Goal: Information Seeking & Learning: Learn about a topic

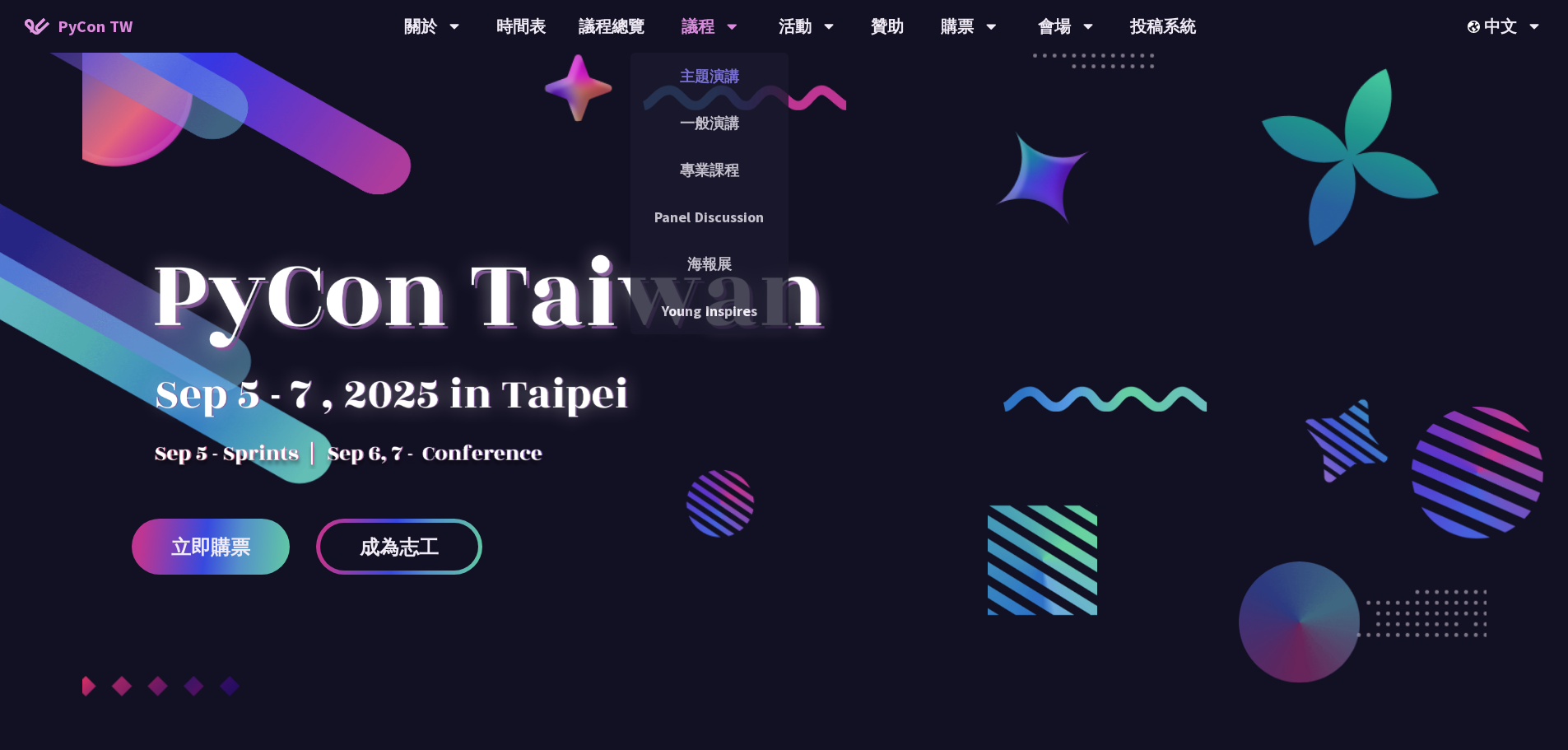
click at [697, 61] on link "主題演講" at bounding box center [710, 75] width 158 height 38
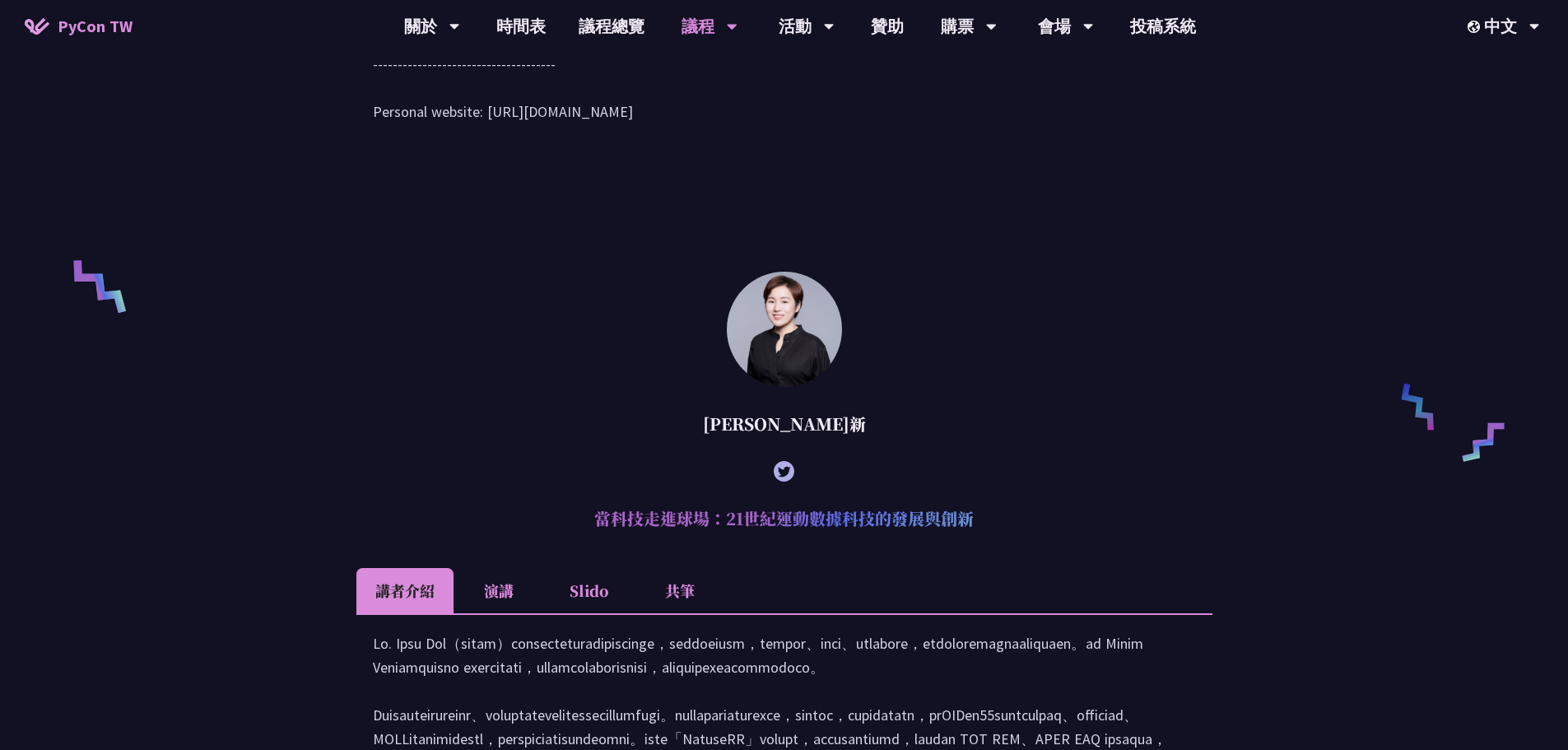
scroll to position [824, 0]
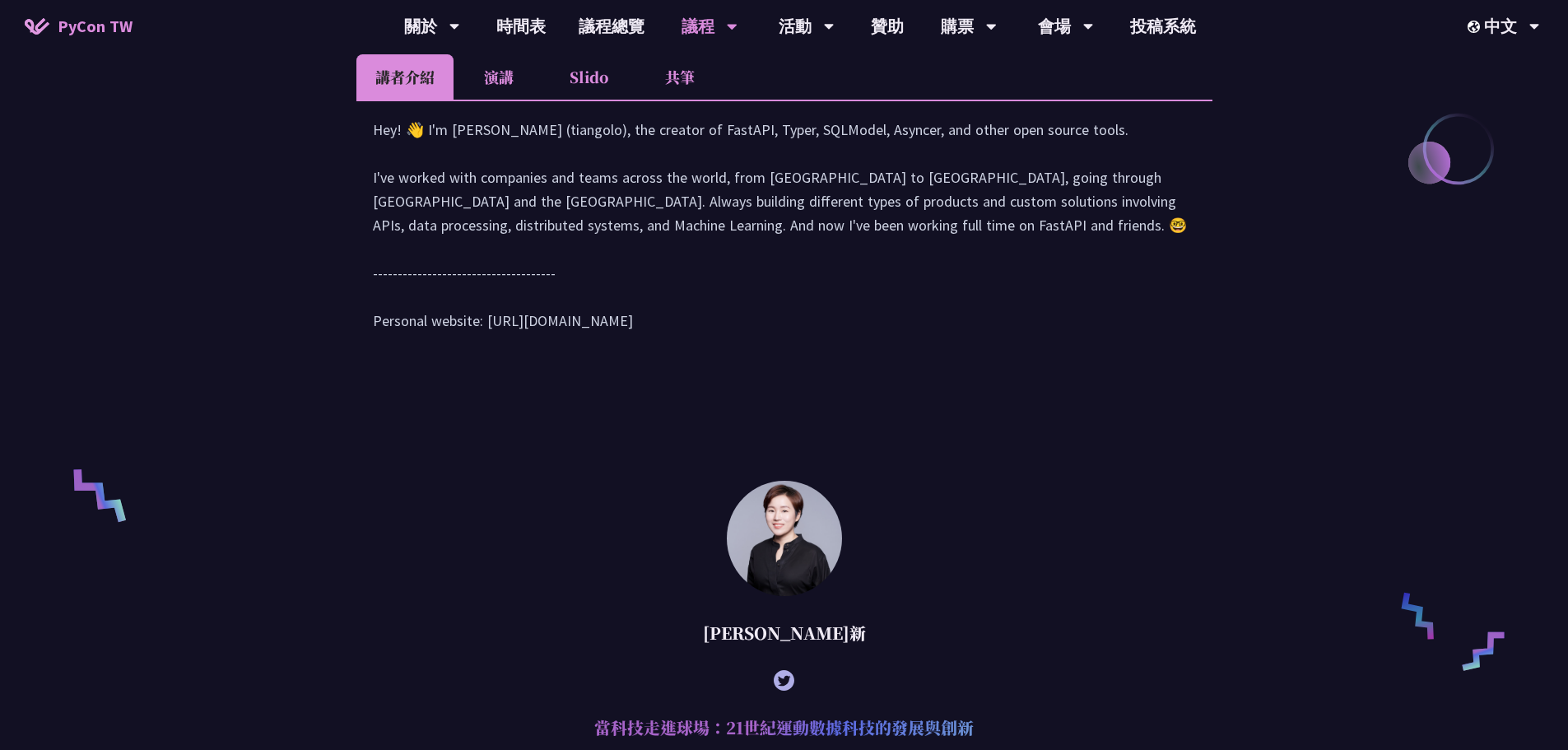
click at [522, 86] on li "演講" at bounding box center [499, 77] width 91 height 45
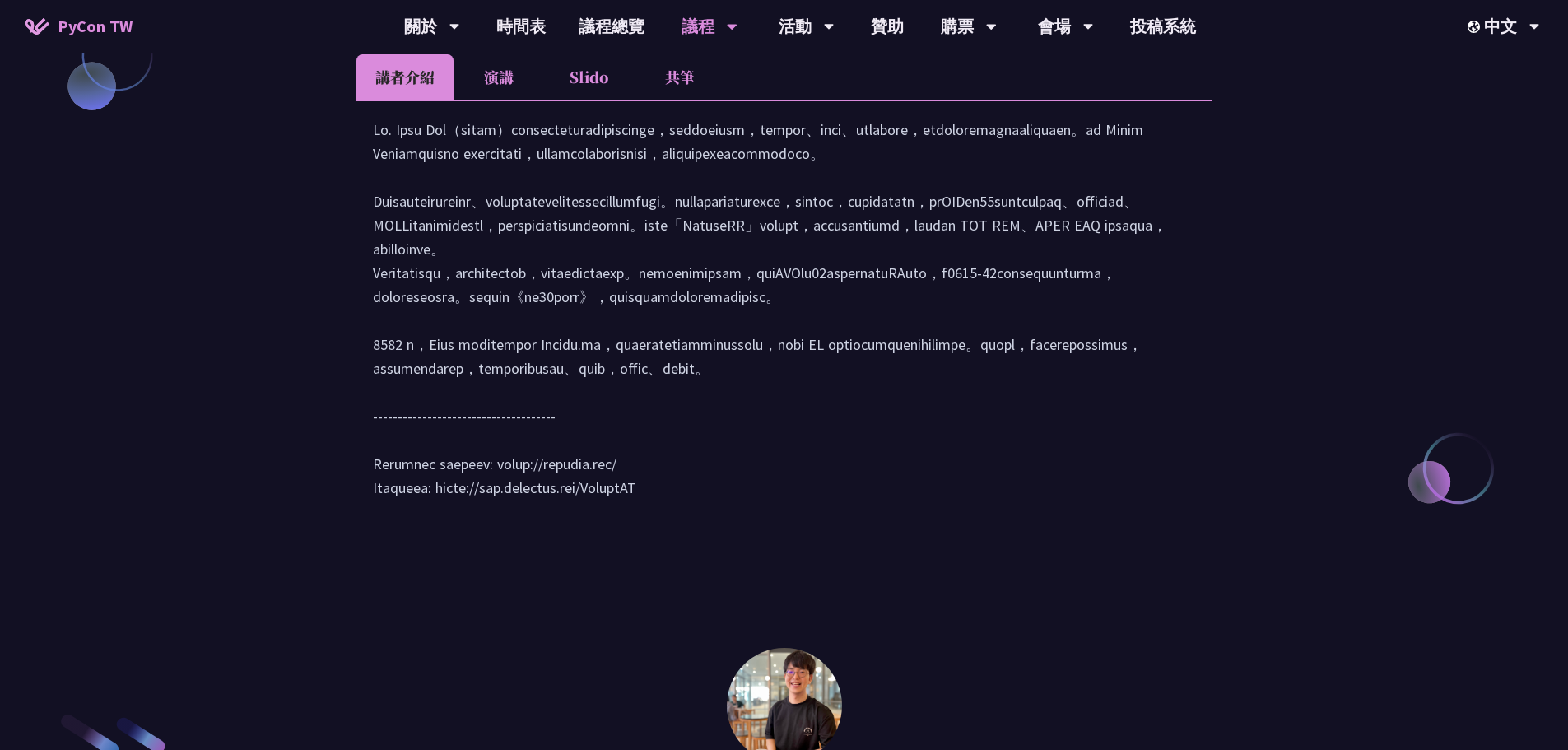
click at [488, 100] on li "演講" at bounding box center [499, 77] width 91 height 45
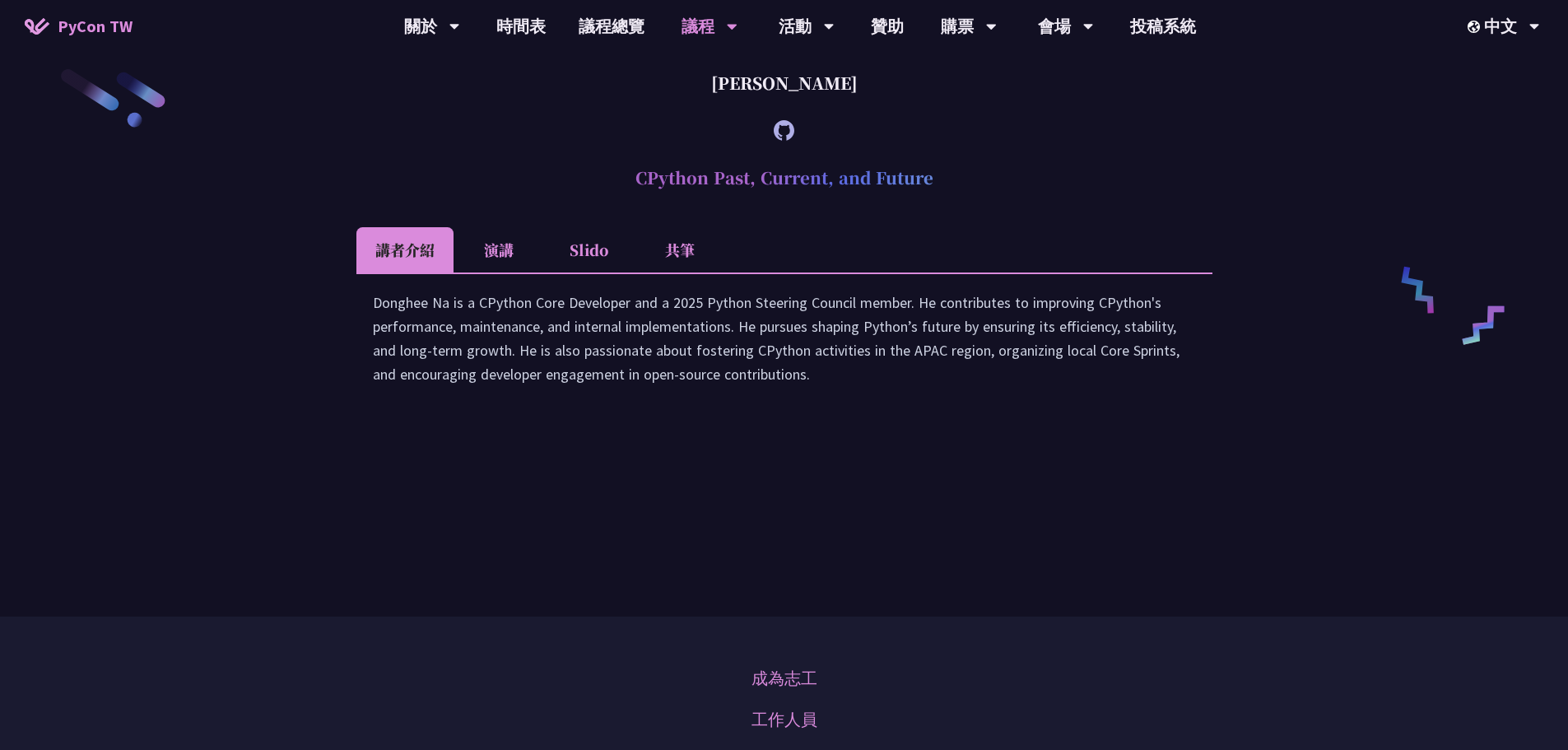
scroll to position [2800, 0]
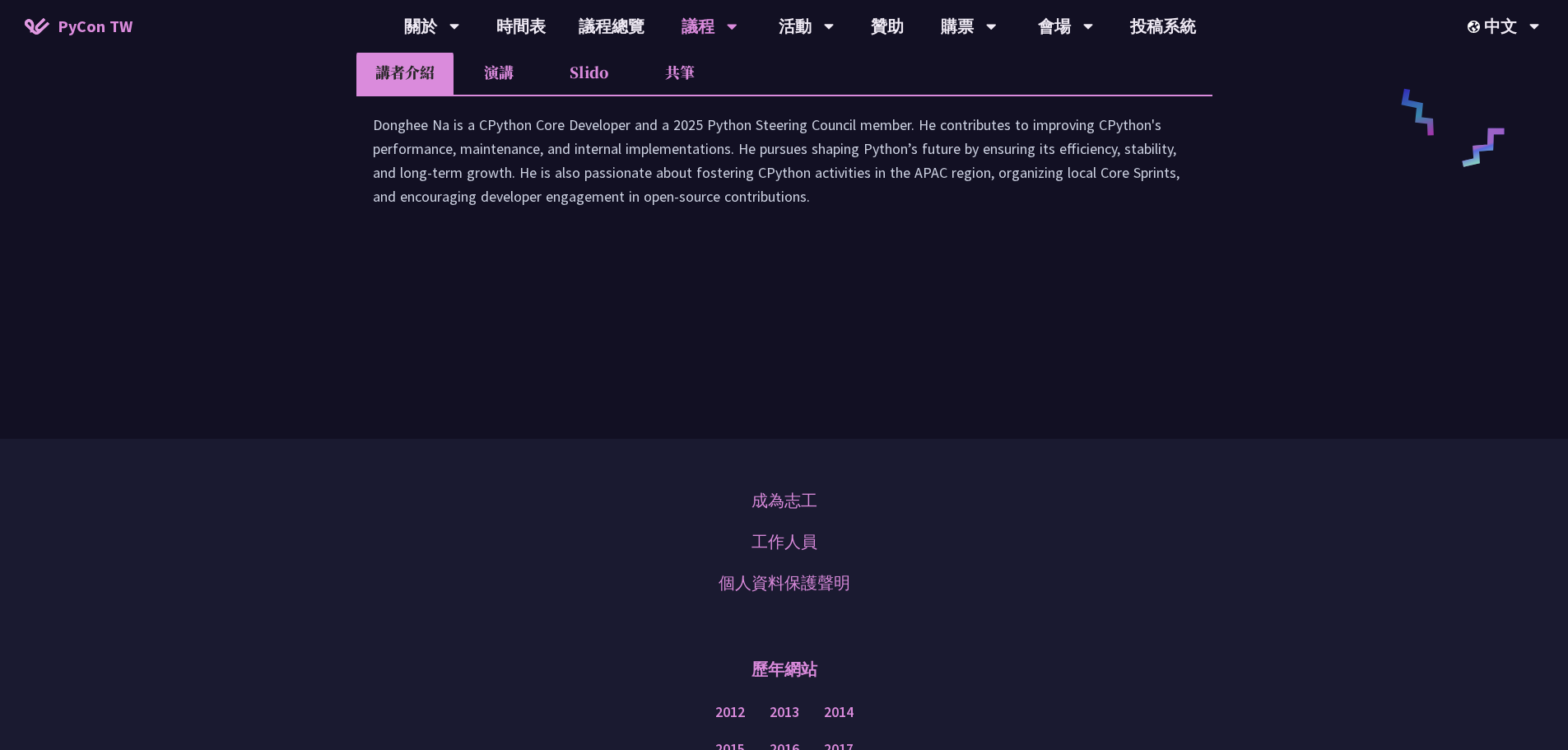
click at [495, 95] on li "演講" at bounding box center [499, 72] width 91 height 45
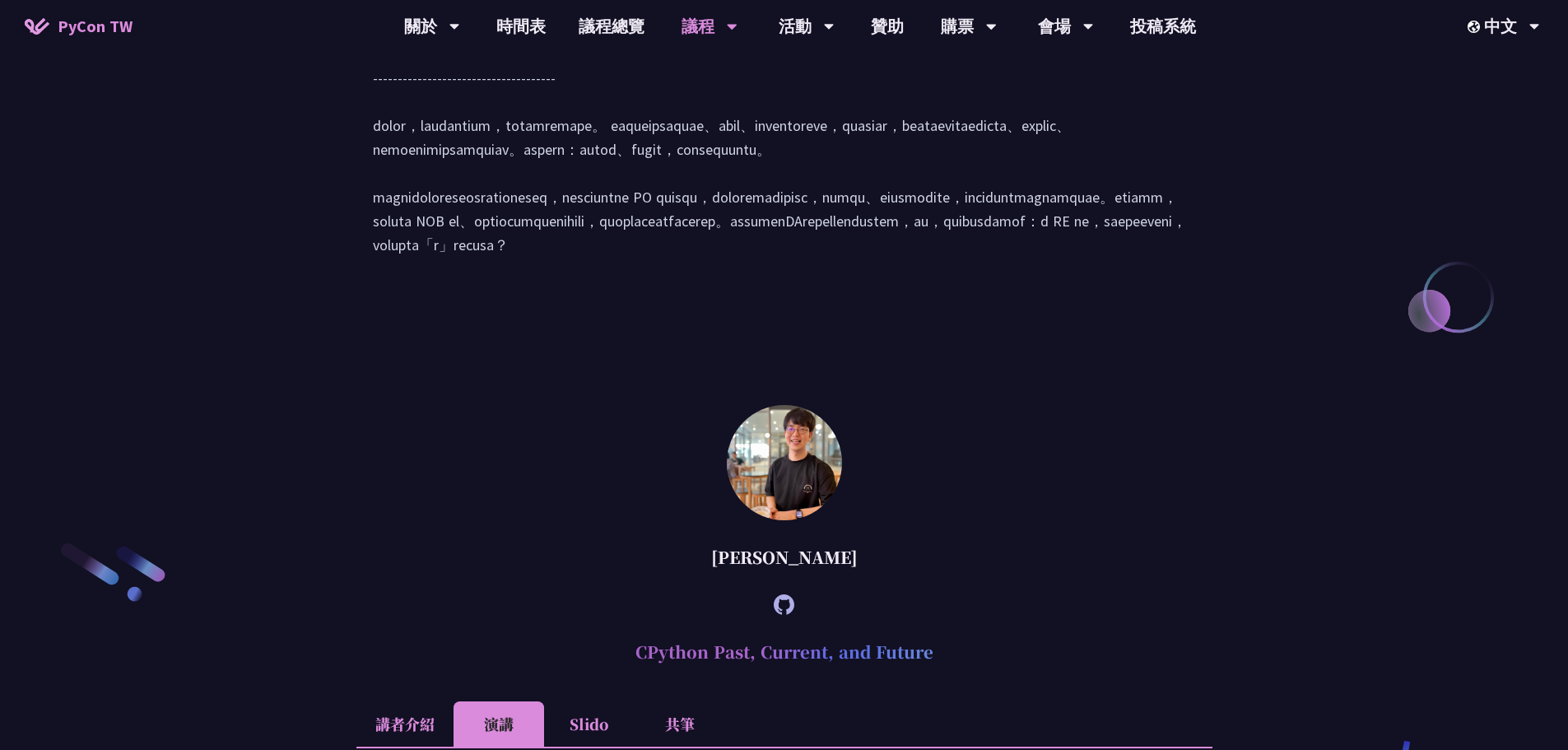
scroll to position [2141, 0]
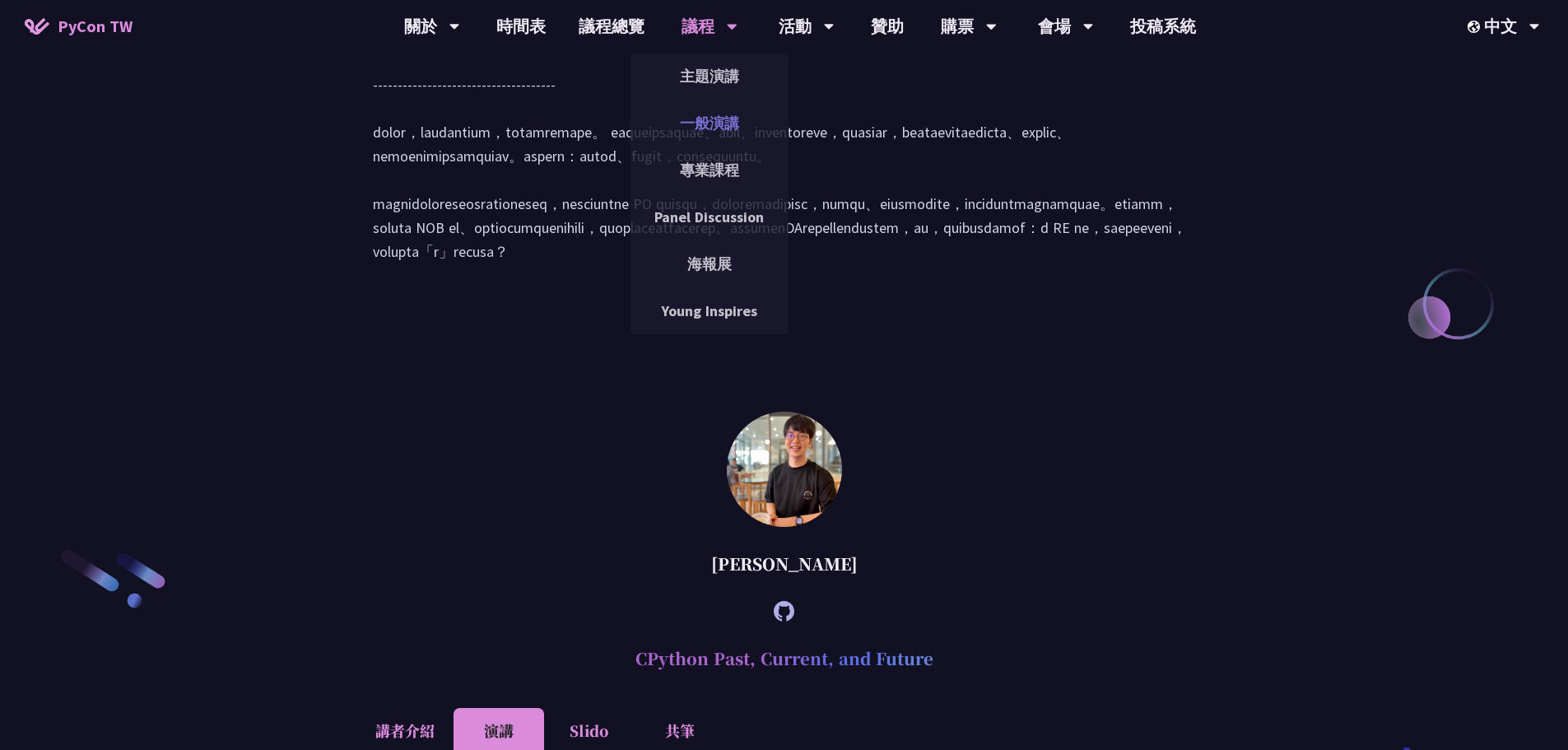
click at [727, 122] on link "一般演講" at bounding box center [710, 122] width 158 height 38
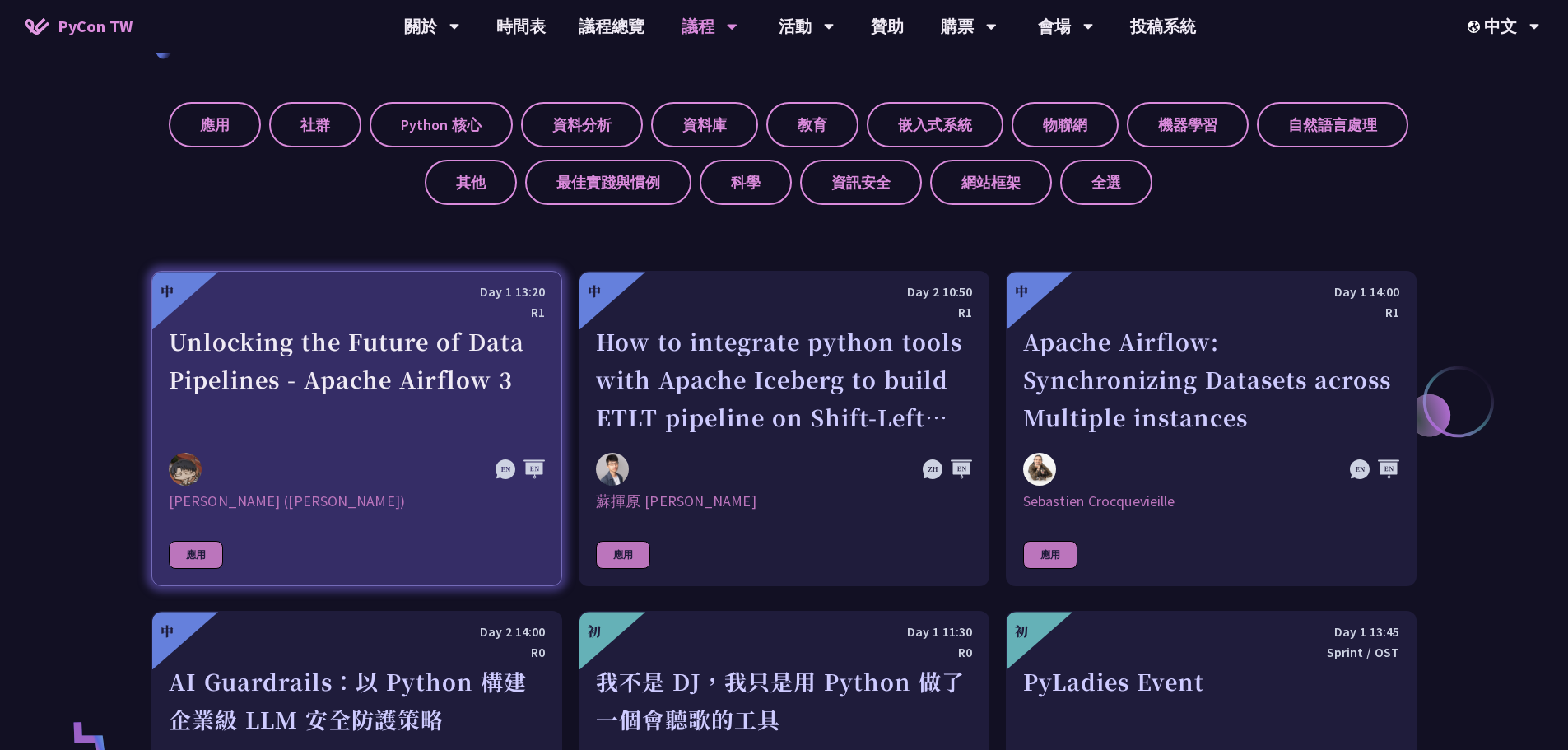
scroll to position [824, 0]
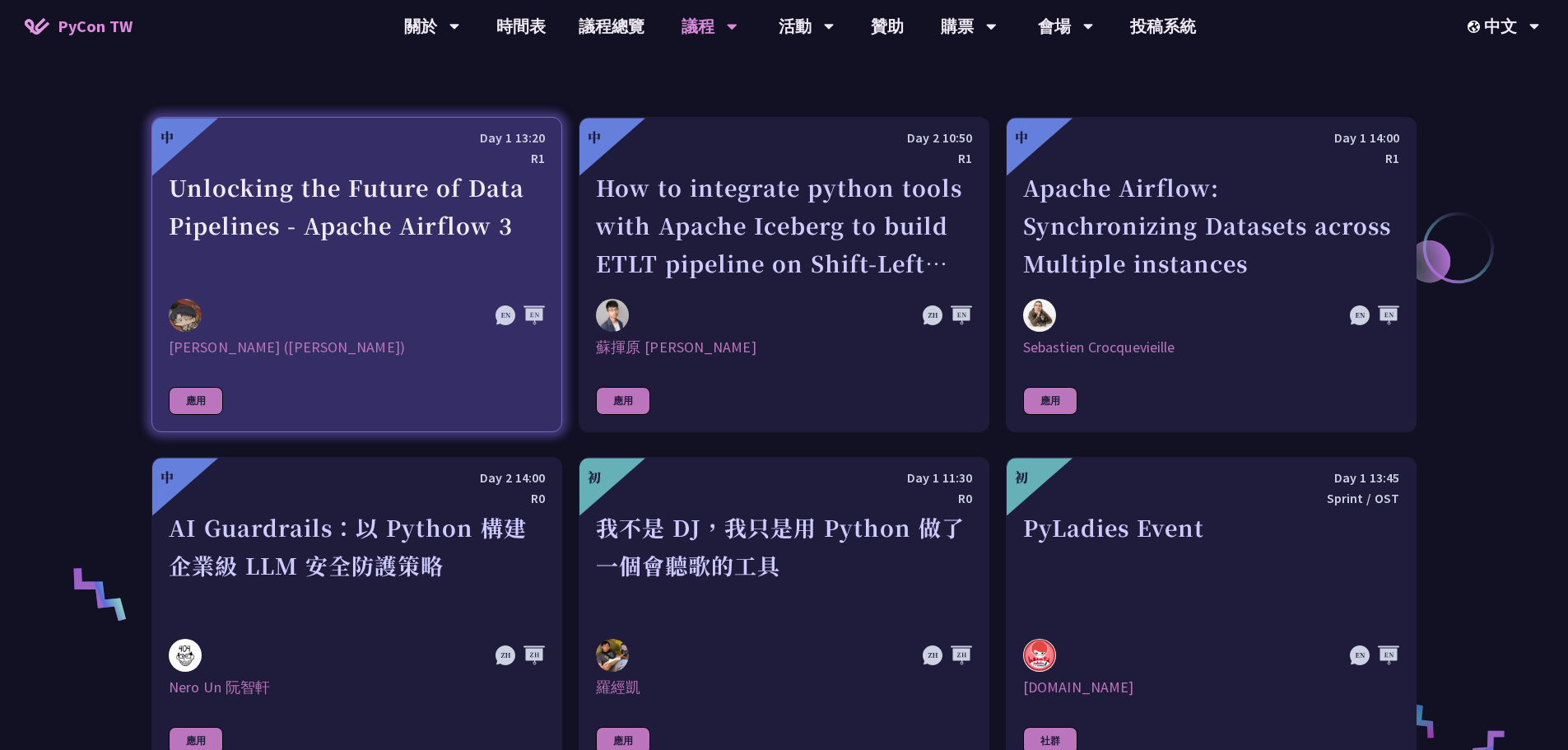
click at [454, 254] on div "Unlocking the Future of Data Pipelines - Apache Airflow 3" at bounding box center [357, 225] width 376 height 114
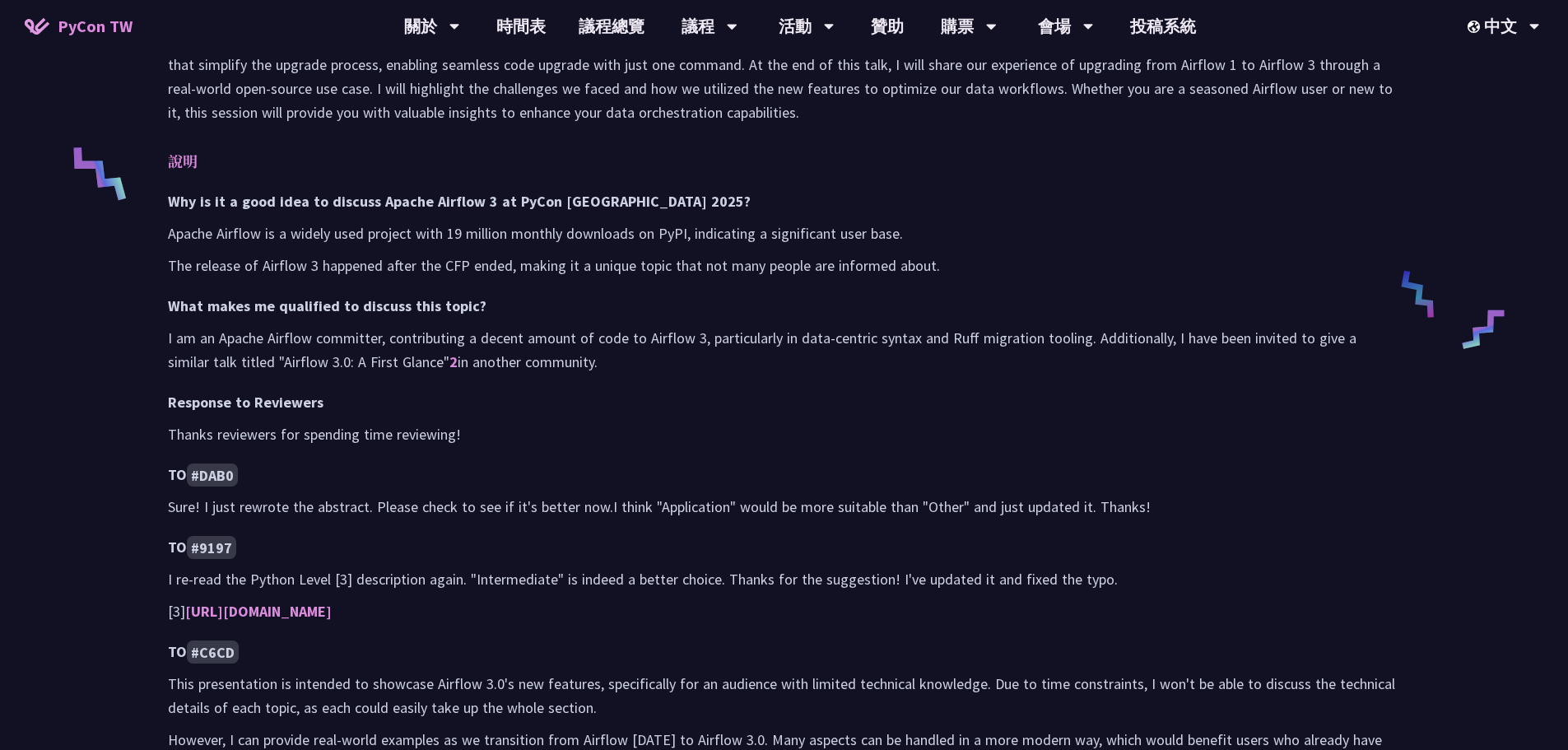
scroll to position [1071, 0]
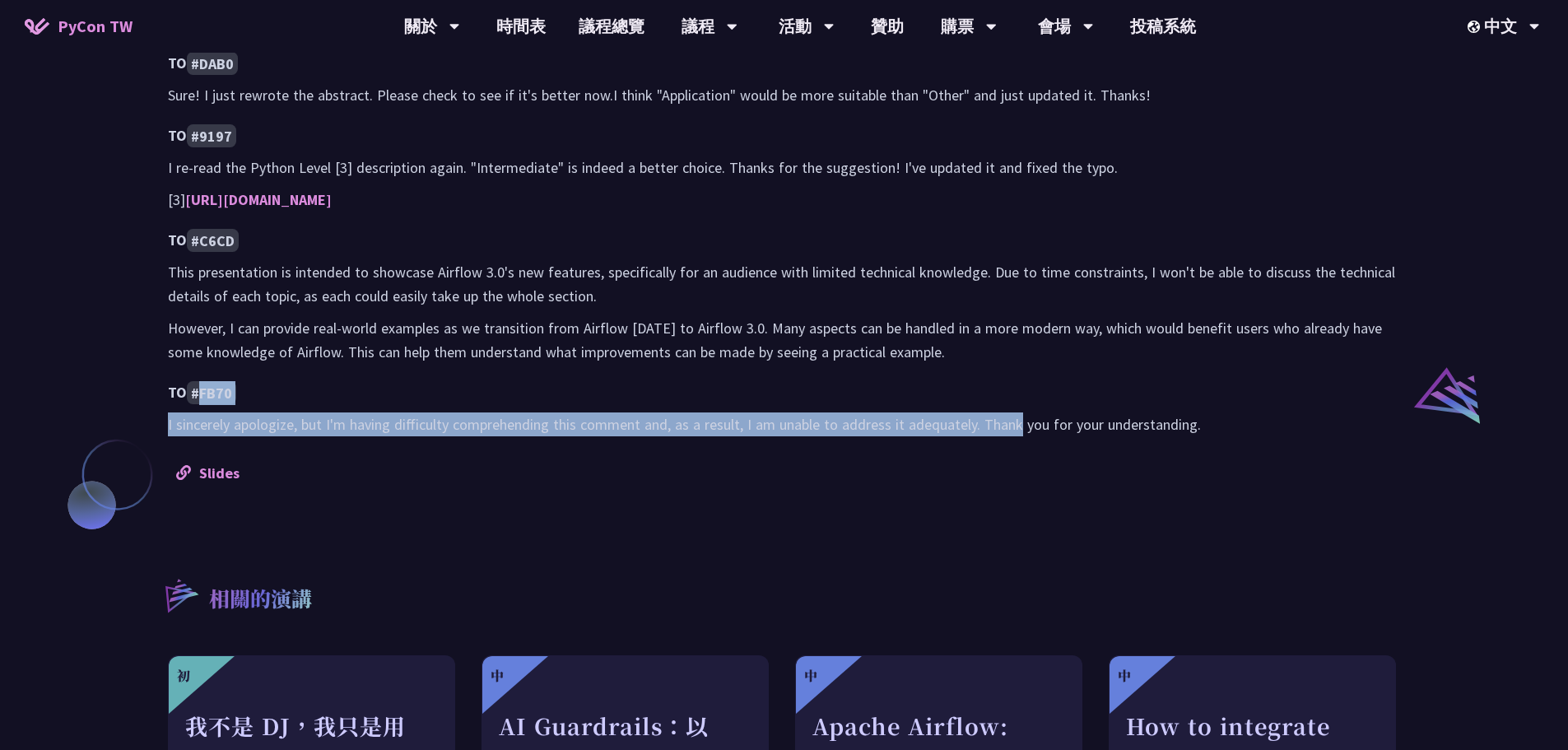
drag, startPoint x: 205, startPoint y: 389, endPoint x: 1025, endPoint y: 424, distance: 820.7
click at [1025, 424] on div "Why is it a good idea to discuss Apache Airflow 3 at PyCon [GEOGRAPHIC_DATA] 20…" at bounding box center [784, 107] width 1233 height 658
click at [1025, 424] on p "I sincerely apologize, but I'm having difficulty comprehending this comment and…" at bounding box center [784, 424] width 1233 height 24
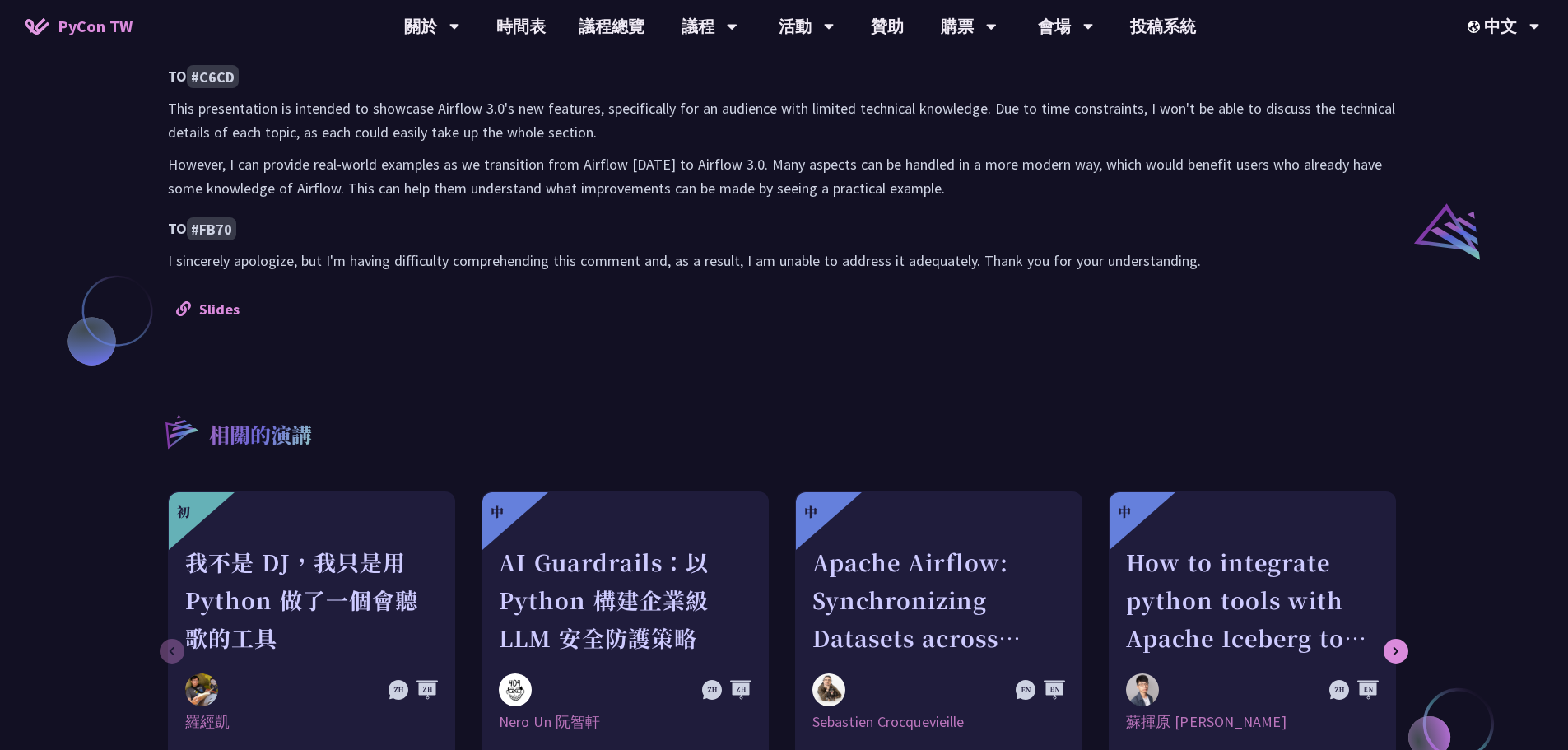
scroll to position [1235, 0]
click at [232, 311] on link "Slides" at bounding box center [208, 309] width 63 height 19
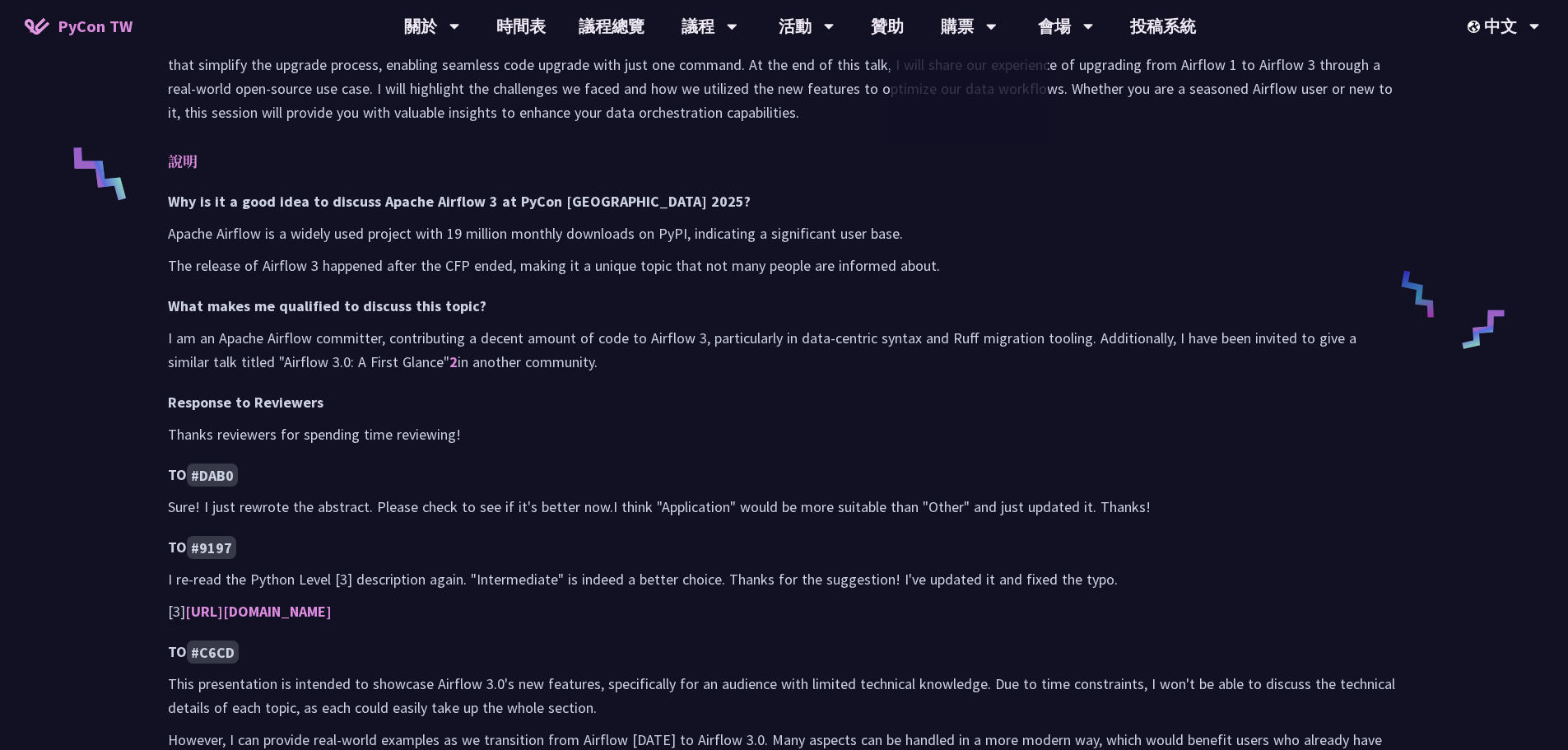
scroll to position [247, 0]
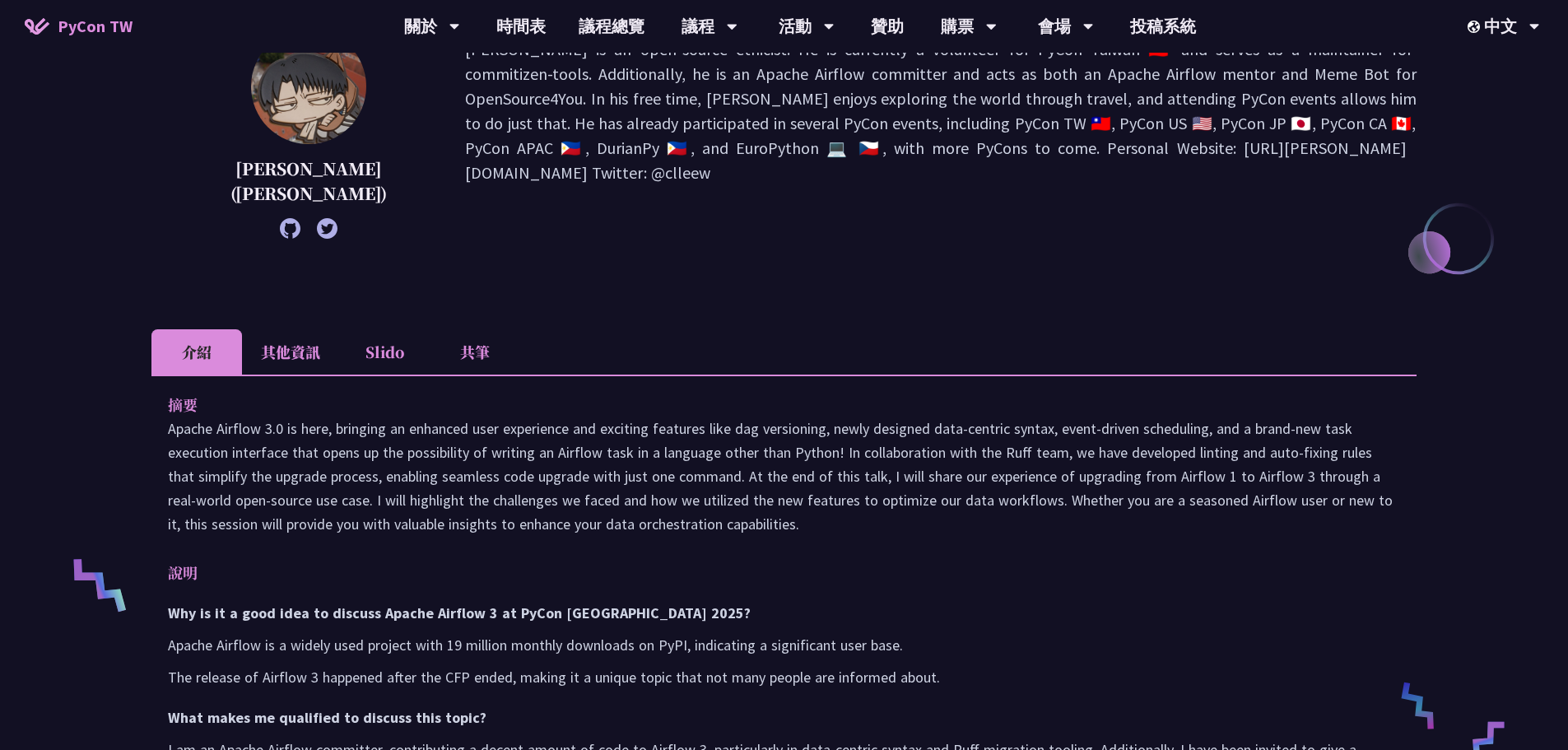
click at [291, 353] on li "其他資訊" at bounding box center [291, 351] width 97 height 45
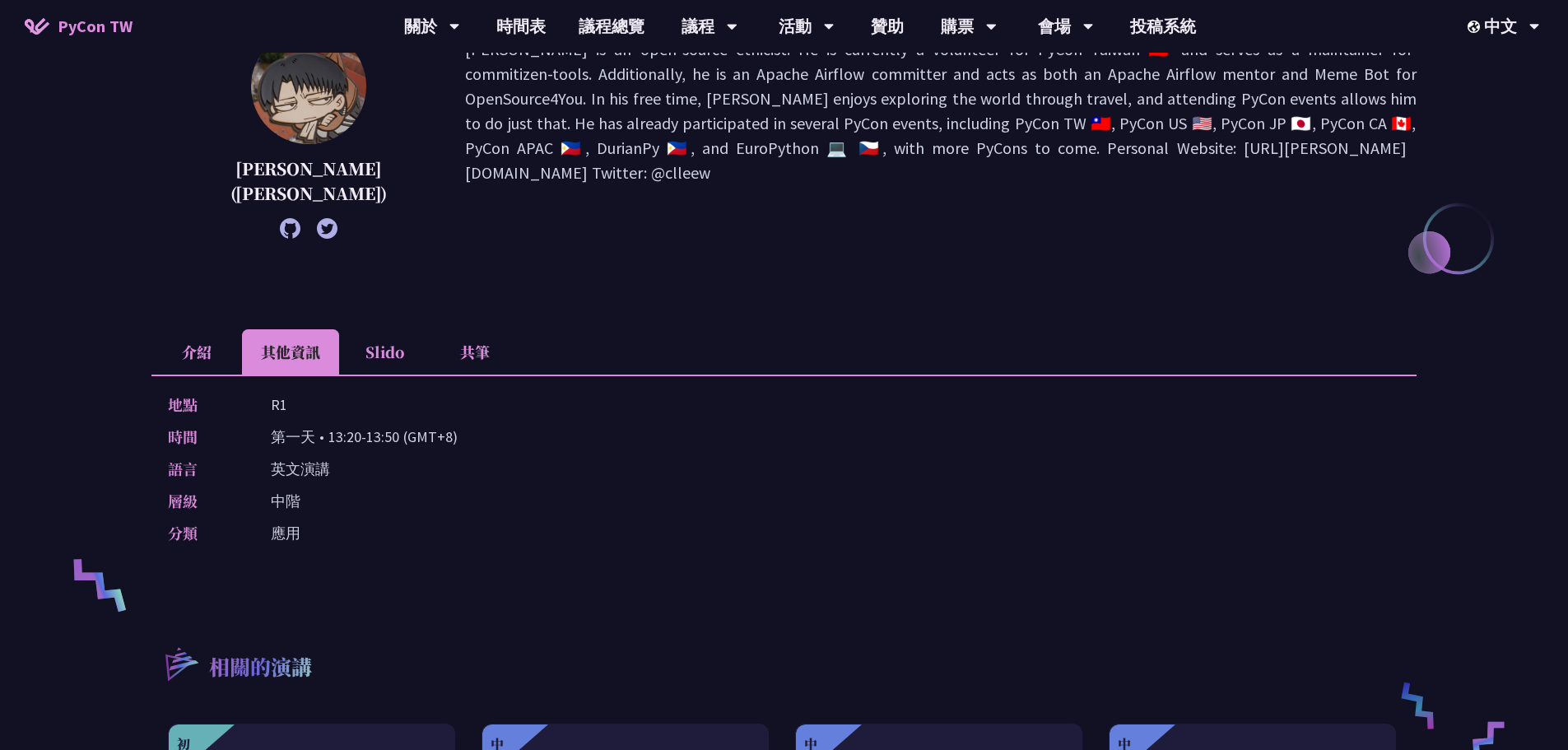
click at [393, 353] on li "Slido" at bounding box center [385, 351] width 91 height 45
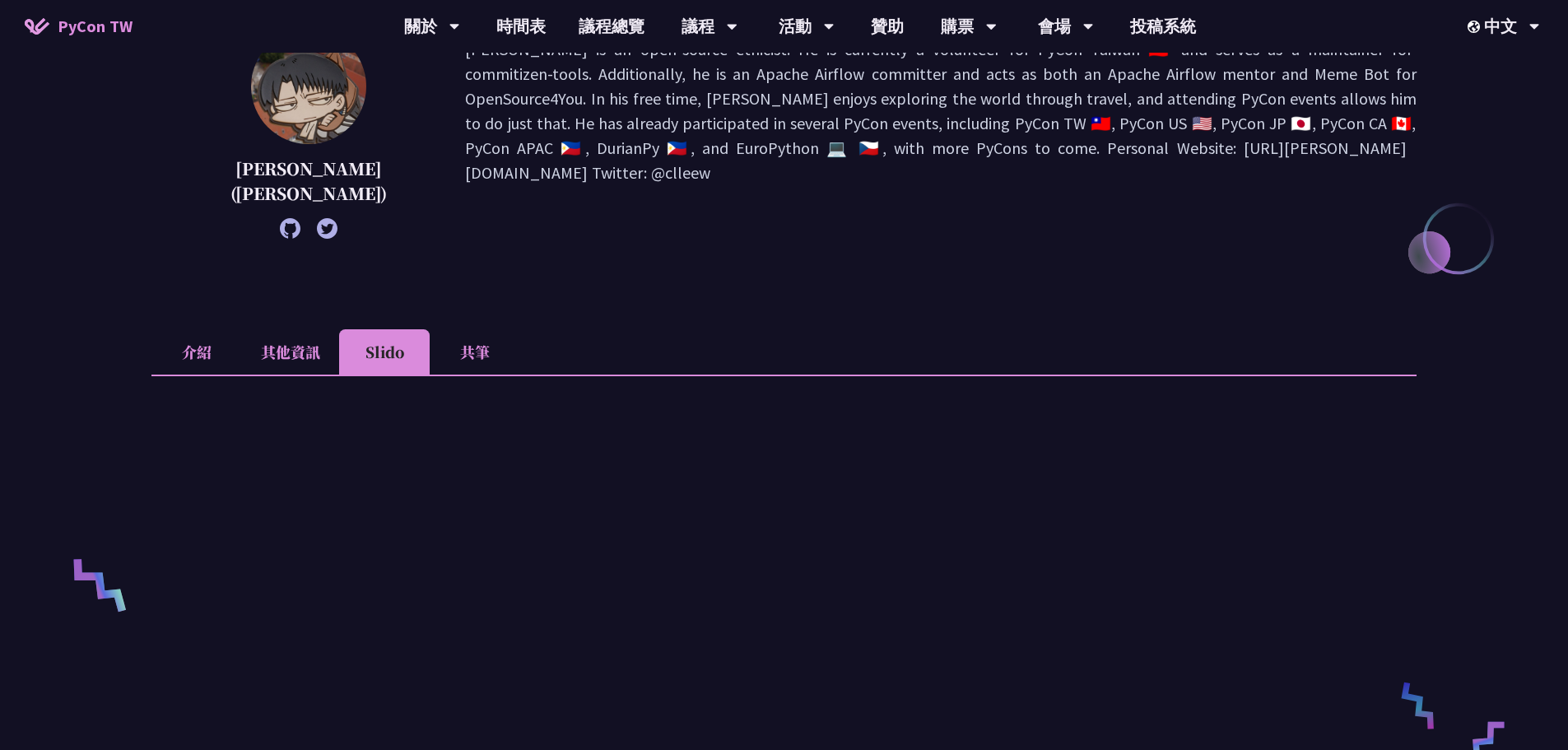
click at [469, 356] on li "共筆" at bounding box center [475, 351] width 91 height 45
click at [288, 339] on li "其他資訊" at bounding box center [291, 351] width 97 height 45
